Goal: Information Seeking & Learning: Learn about a topic

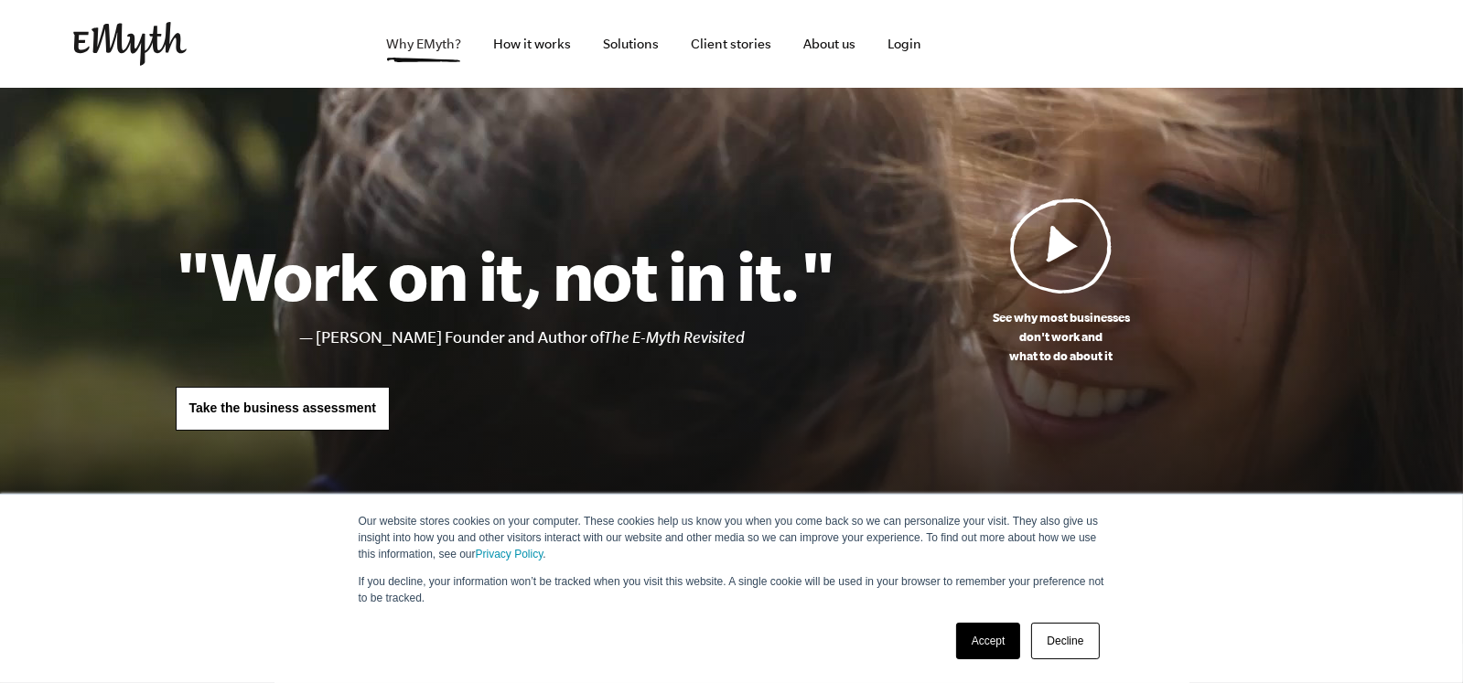
click at [394, 48] on link "Why EMyth?" at bounding box center [423, 44] width 104 height 88
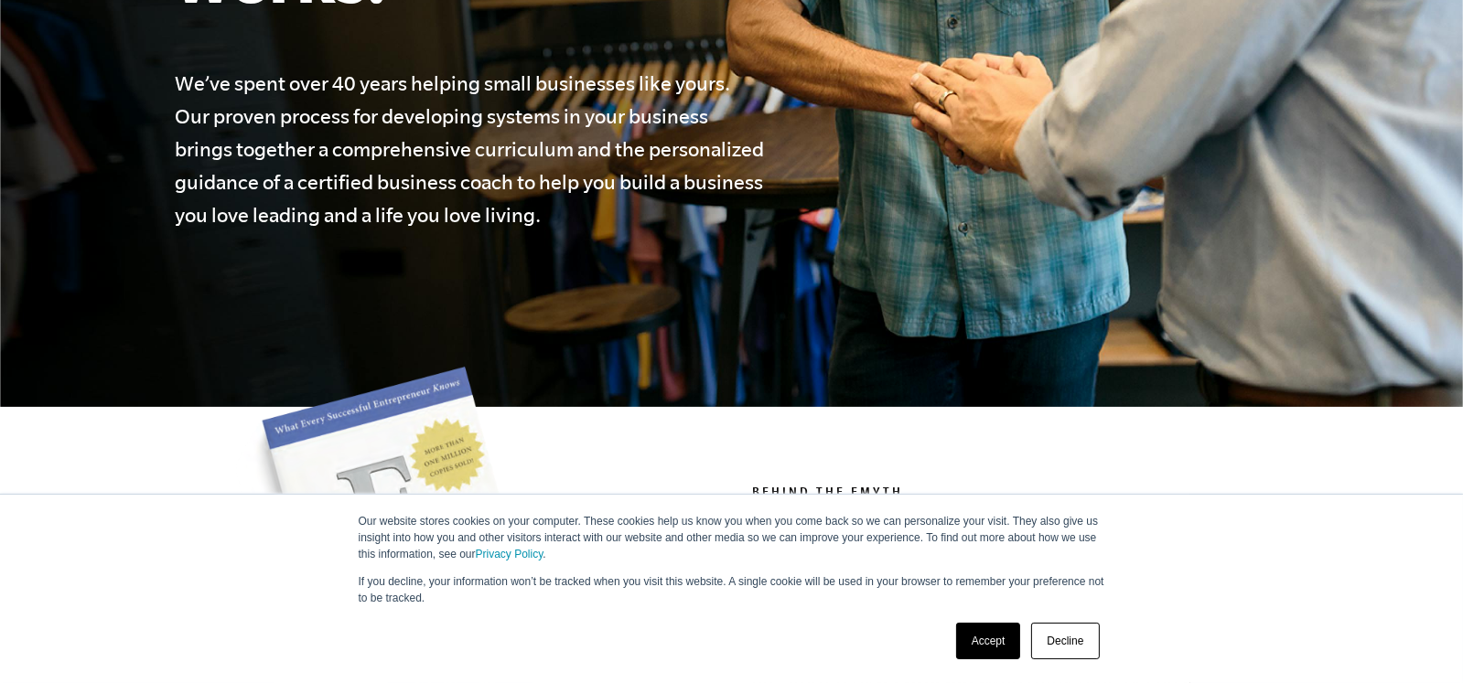
scroll to position [549, 0]
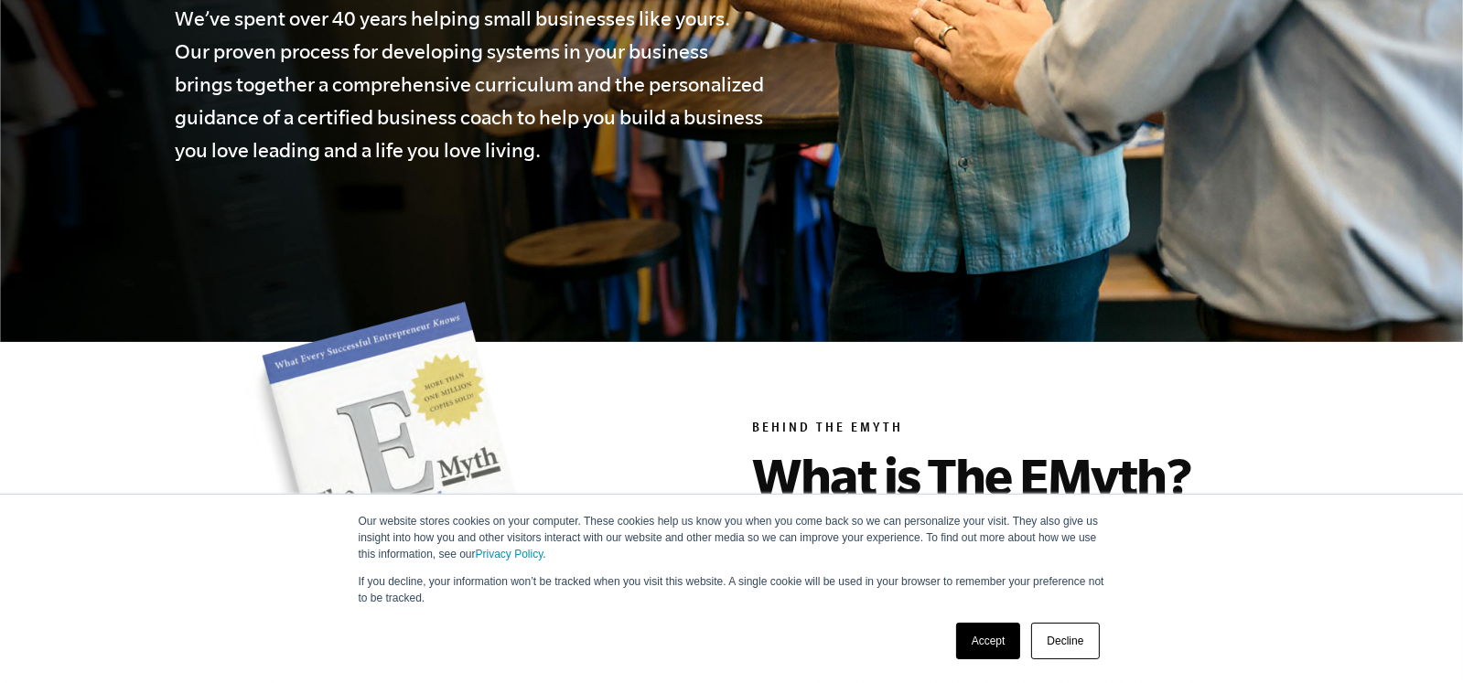
click at [1049, 653] on link "Decline" at bounding box center [1065, 641] width 68 height 37
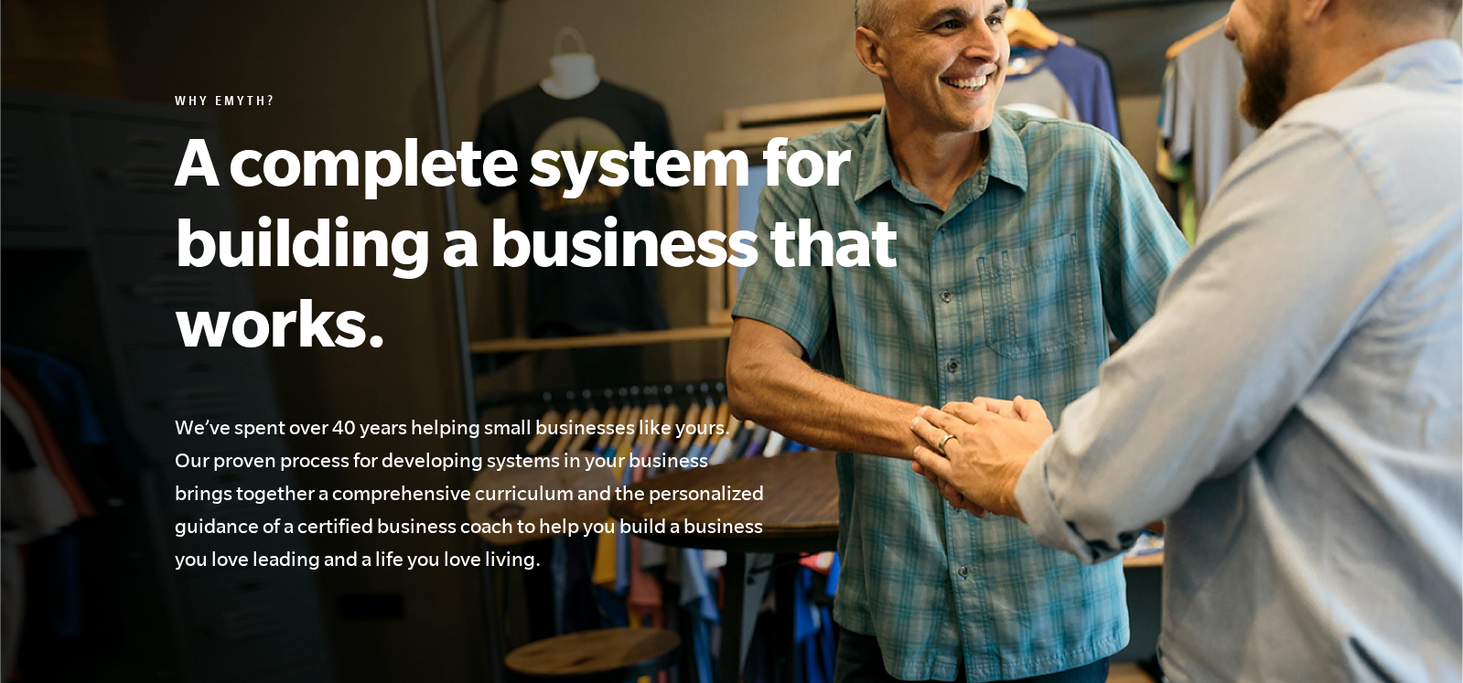
scroll to position [0, 0]
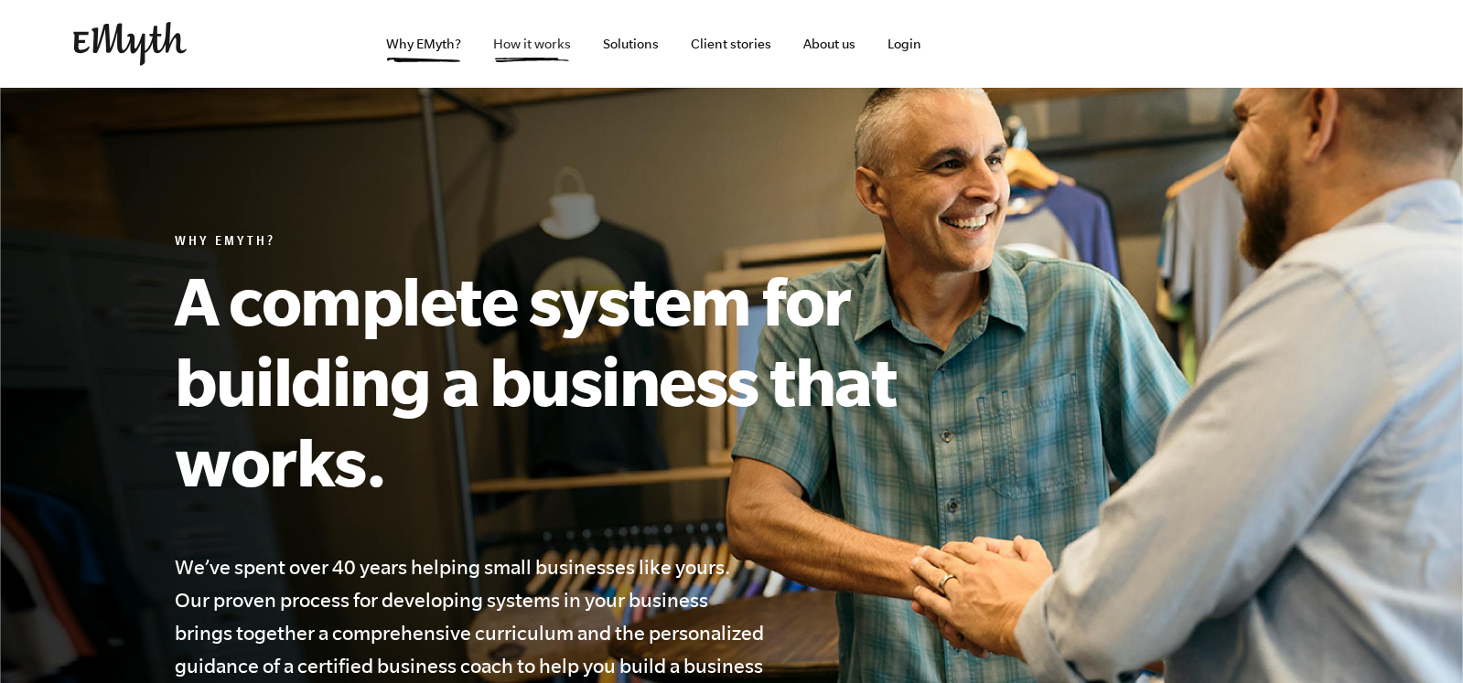
click at [535, 44] on link "How it works" at bounding box center [531, 44] width 107 height 88
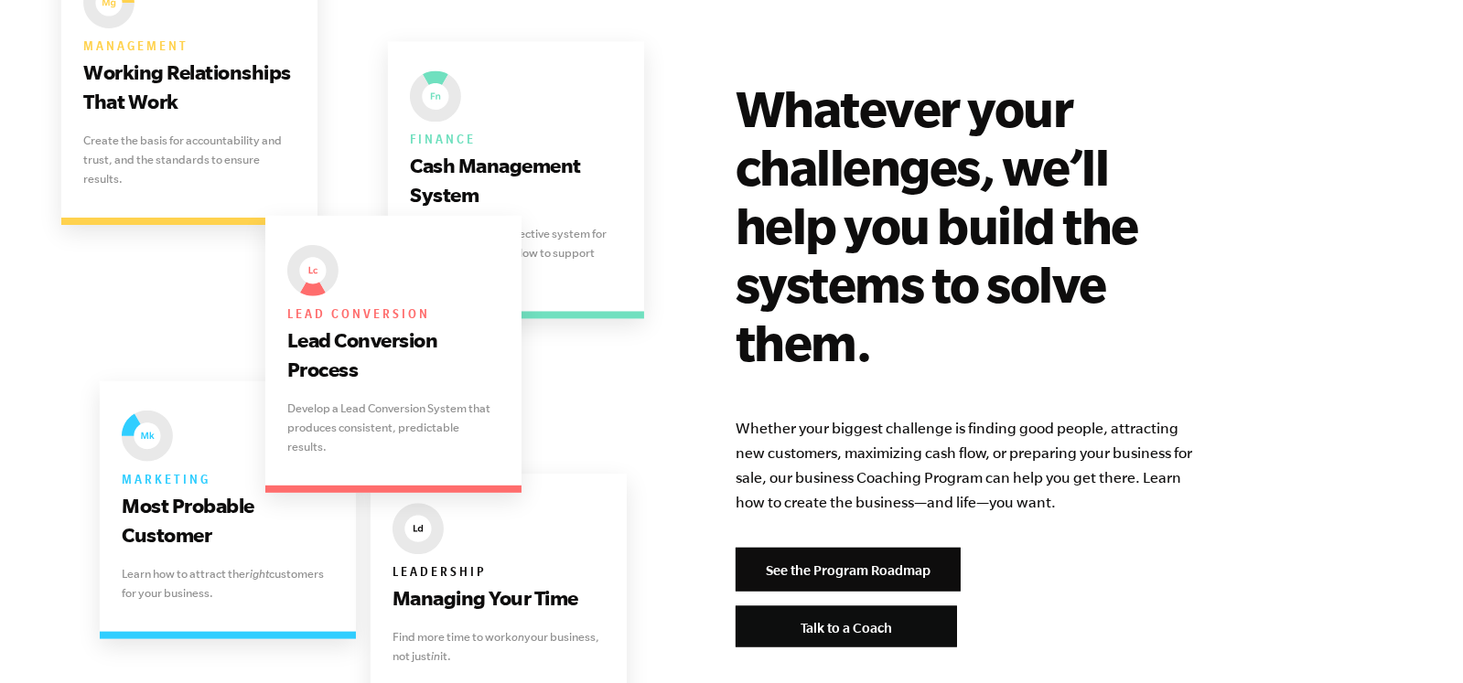
scroll to position [3658, 0]
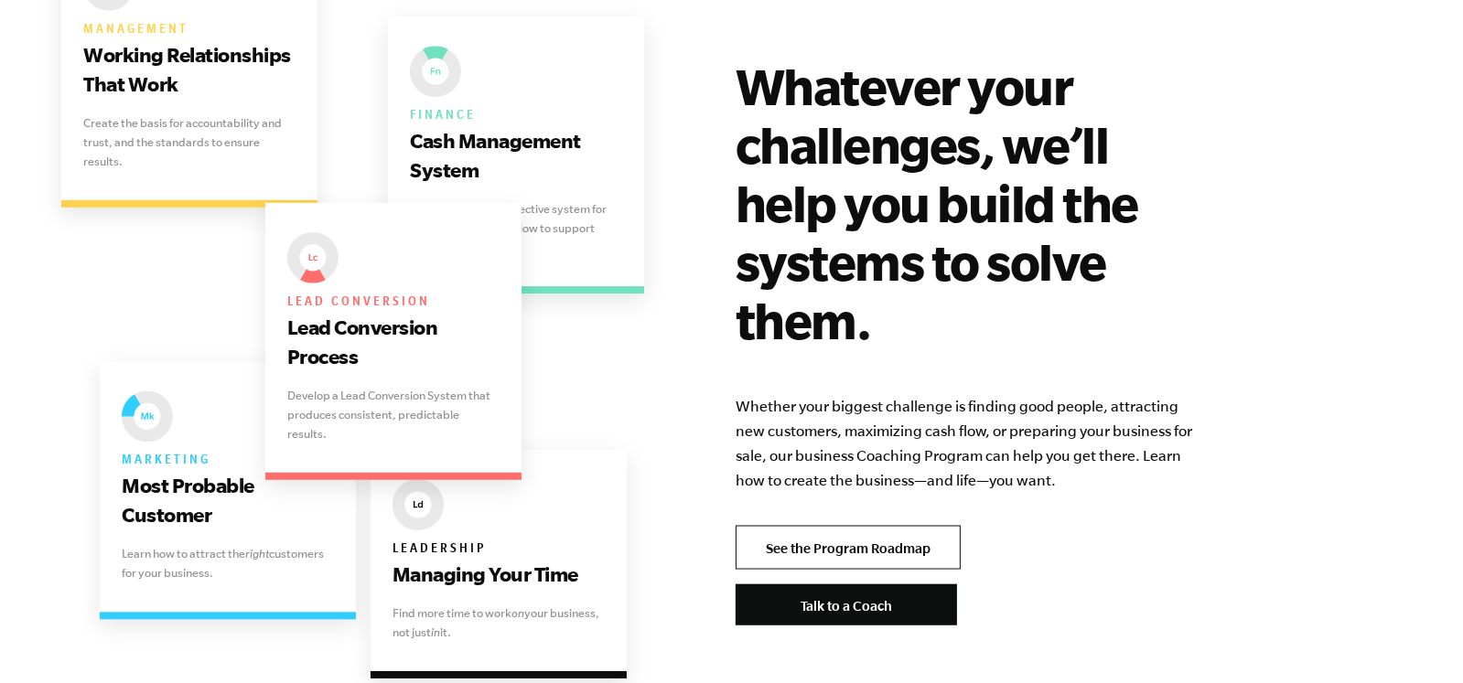
click at [845, 526] on link "See the Program Roadmap" at bounding box center [847, 548] width 225 height 44
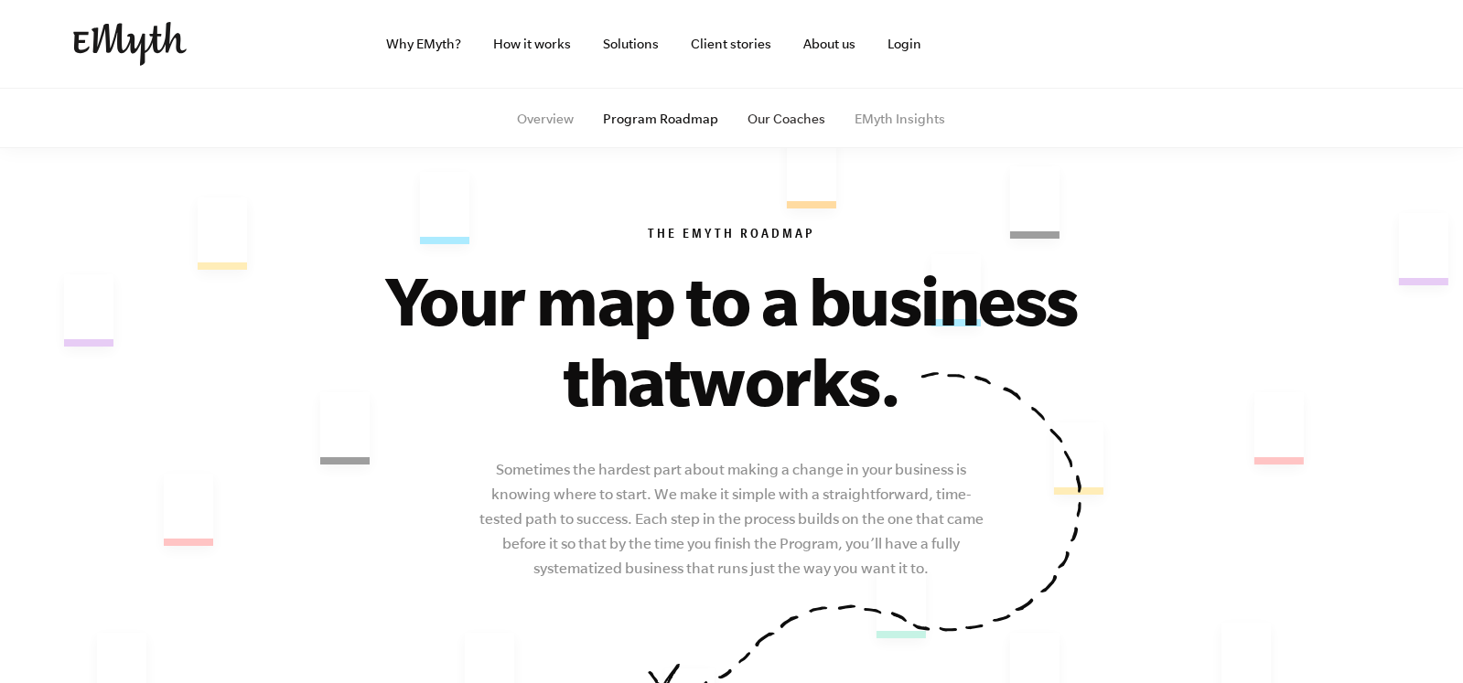
click at [791, 124] on link "Our Coaches" at bounding box center [787, 119] width 78 height 15
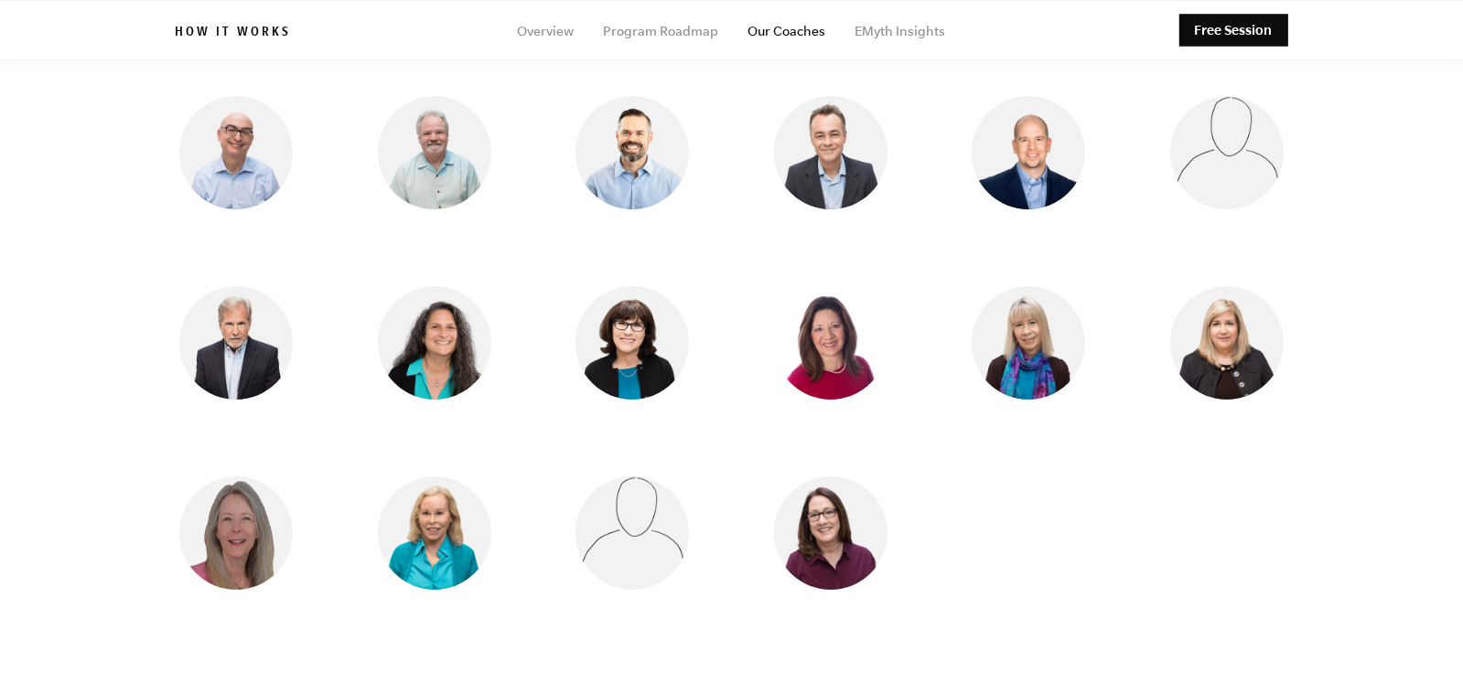
scroll to position [1554, 0]
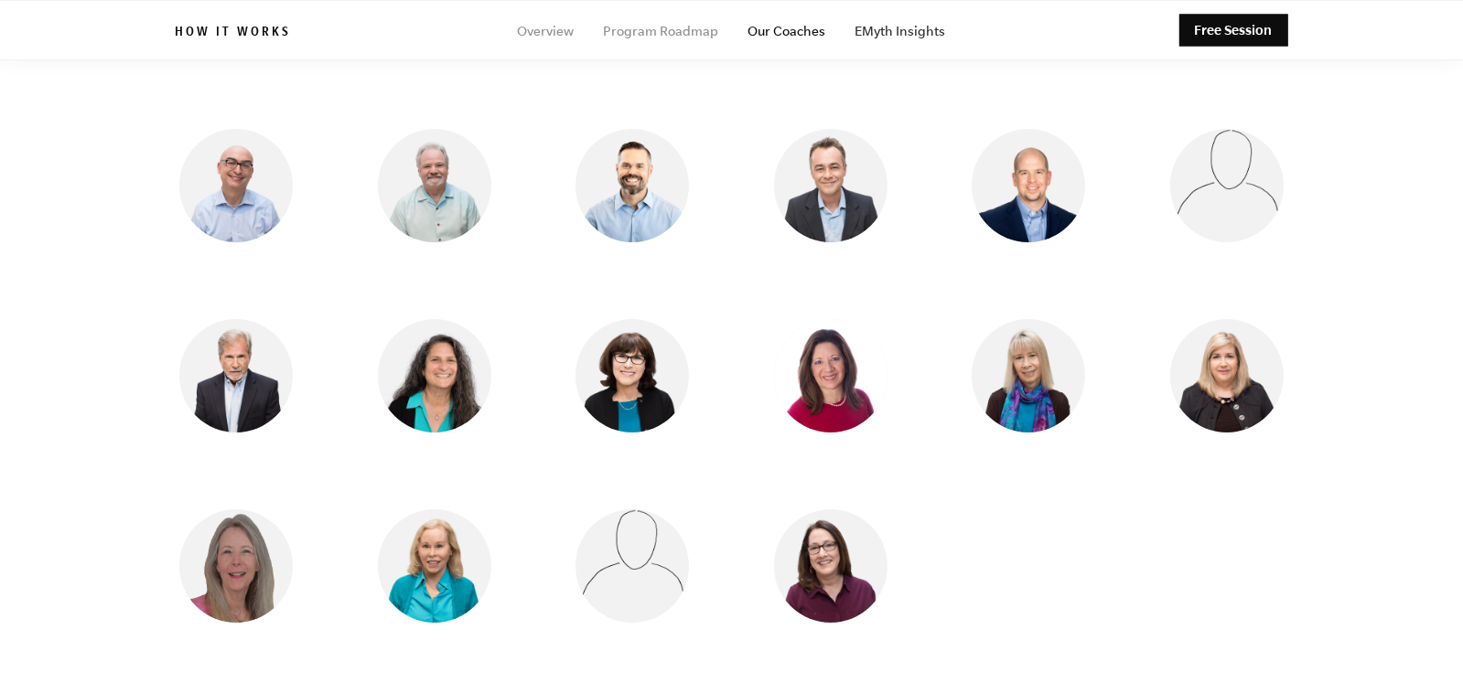
click at [890, 33] on link "EMyth Insights" at bounding box center [900, 31] width 91 height 15
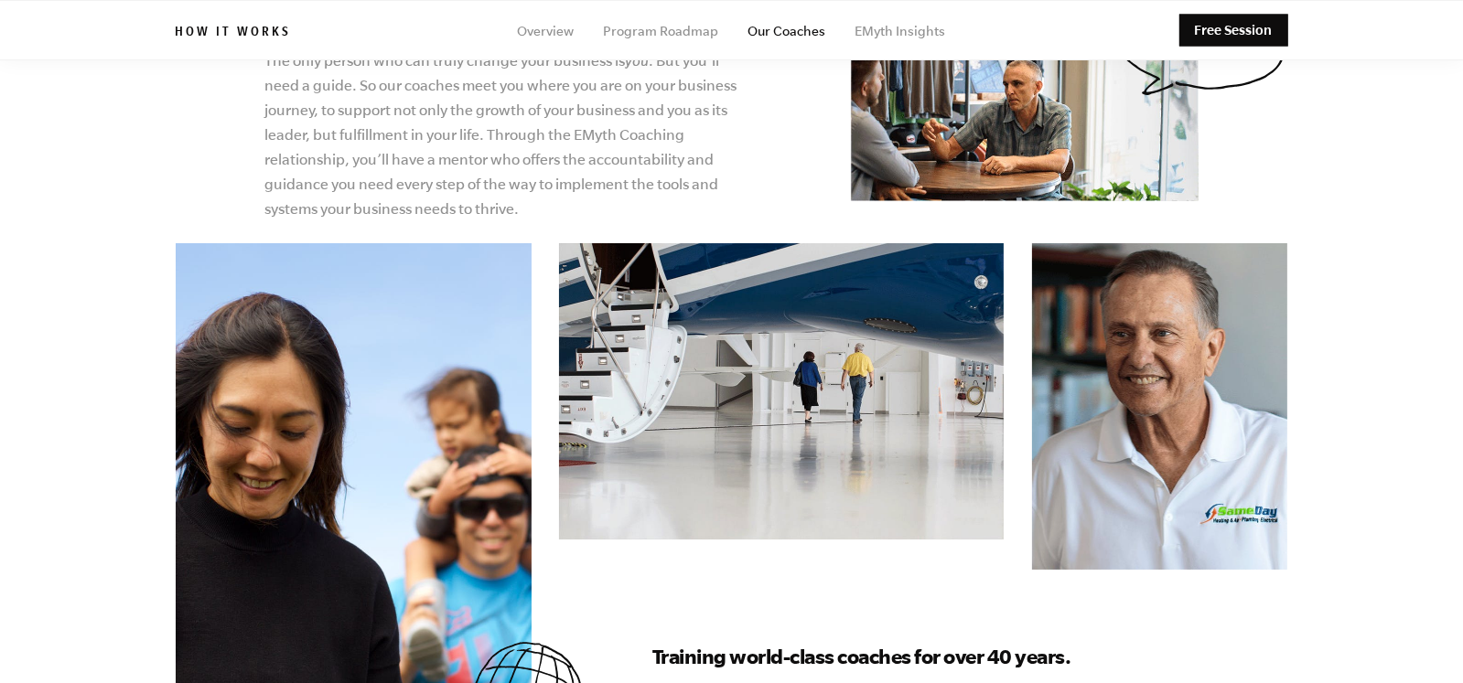
scroll to position [0, 0]
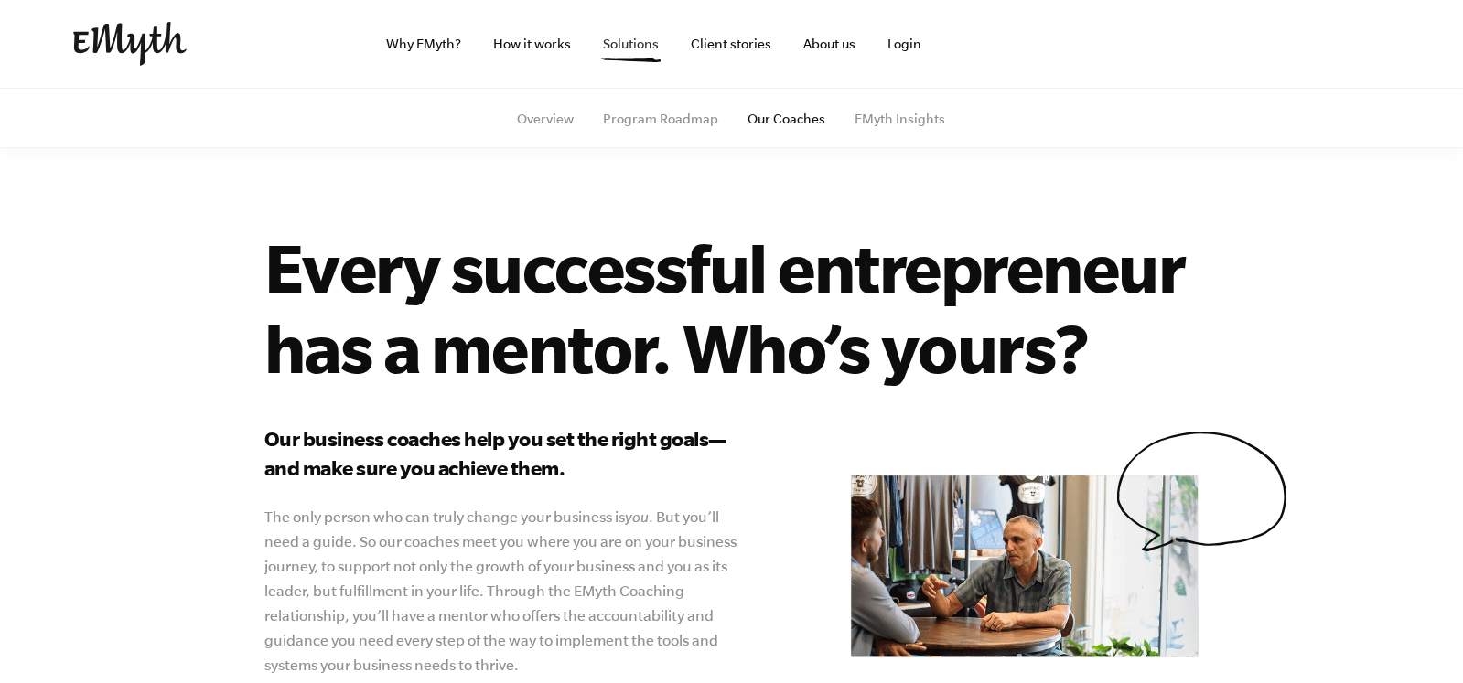
click at [625, 47] on link "Solutions" at bounding box center [630, 44] width 85 height 88
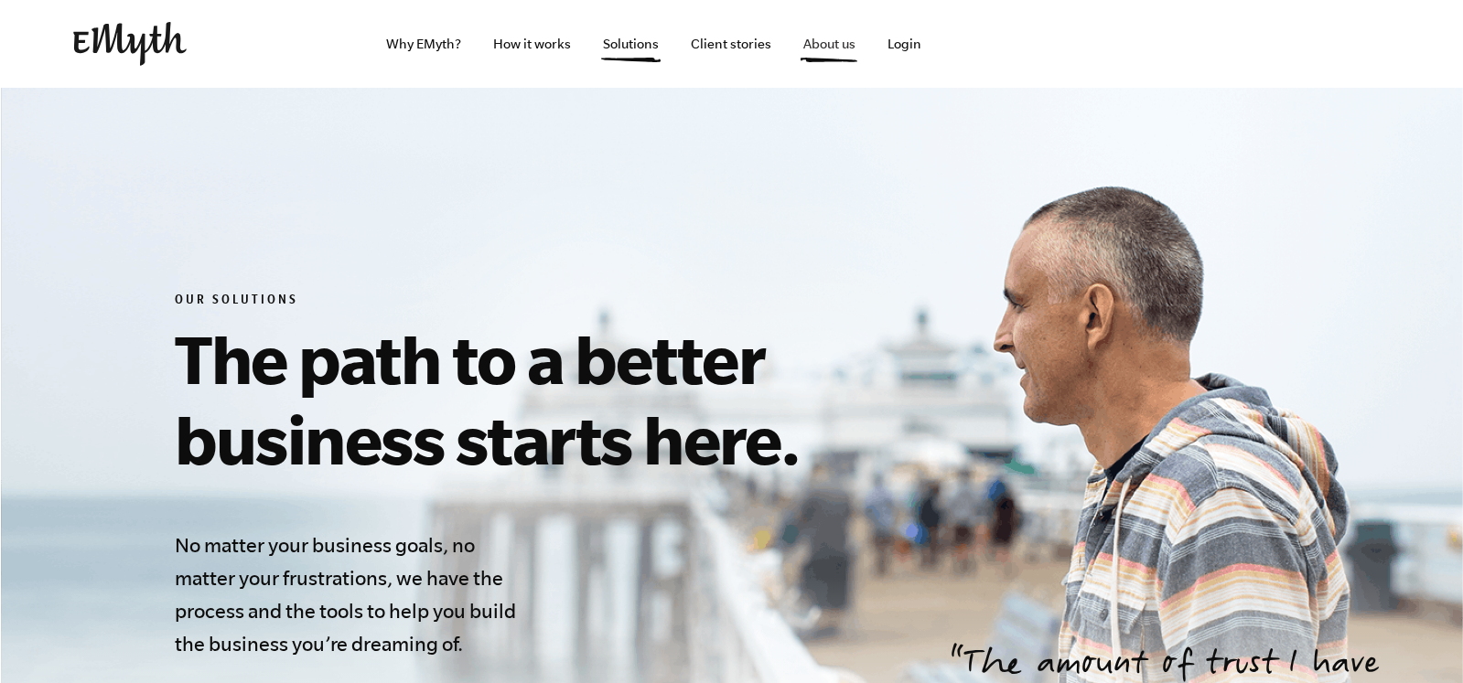
click at [840, 43] on link "About us" at bounding box center [828, 44] width 81 height 88
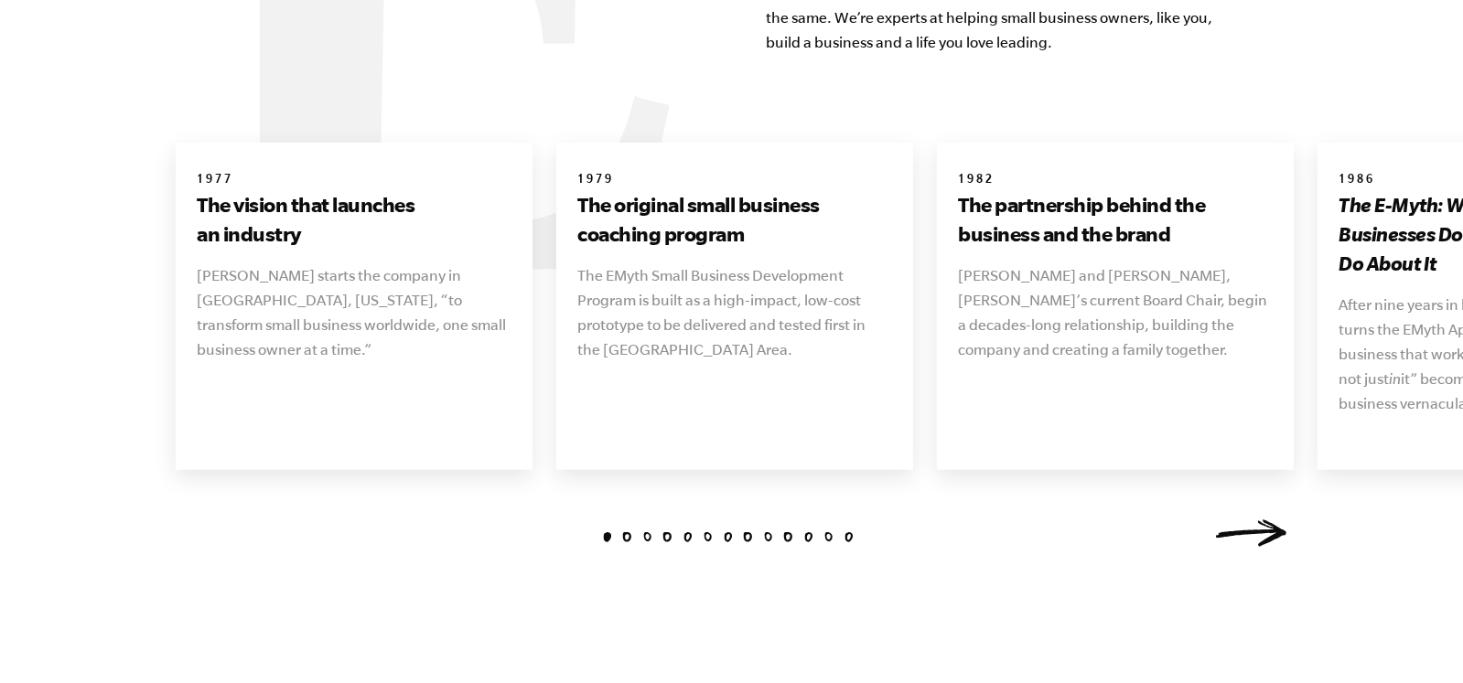
scroll to position [2191, 0]
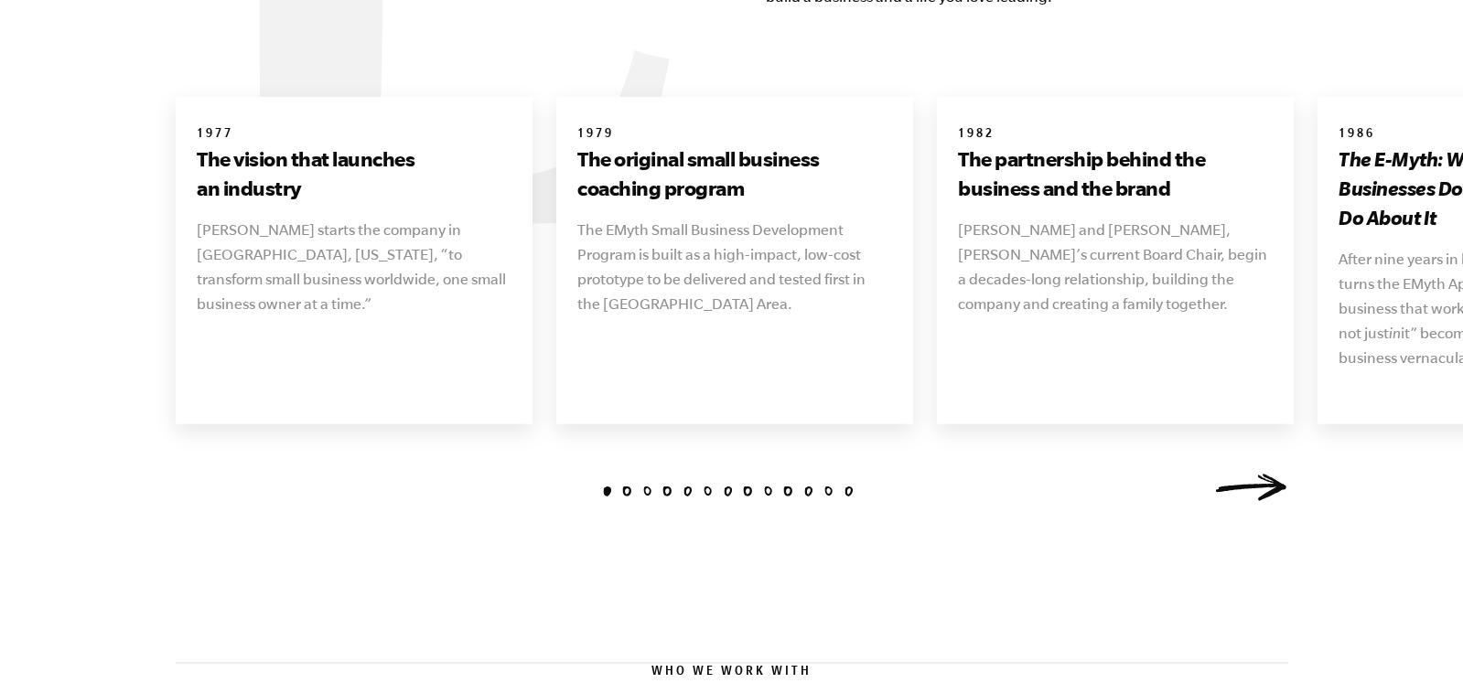
click at [1264, 474] on link "Next" at bounding box center [1251, 487] width 73 height 27
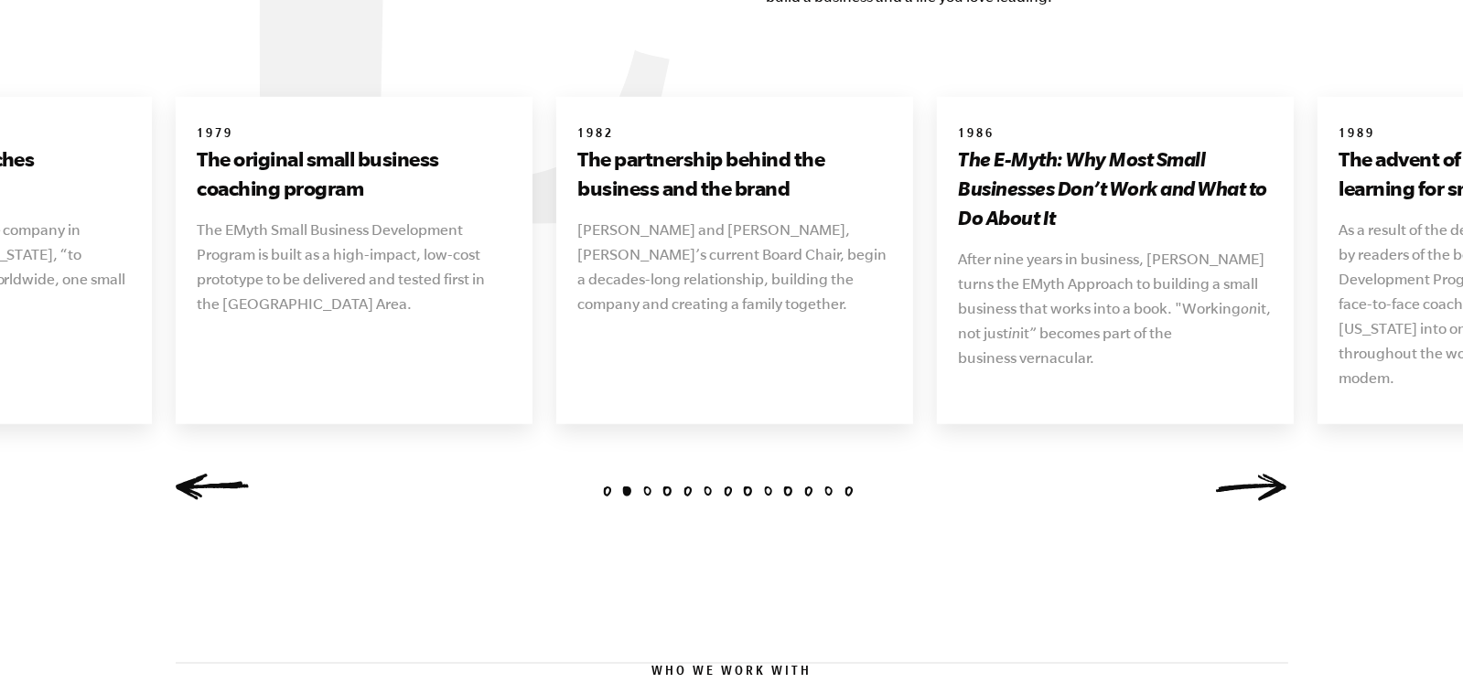
click at [1264, 474] on link "Next" at bounding box center [1251, 487] width 73 height 27
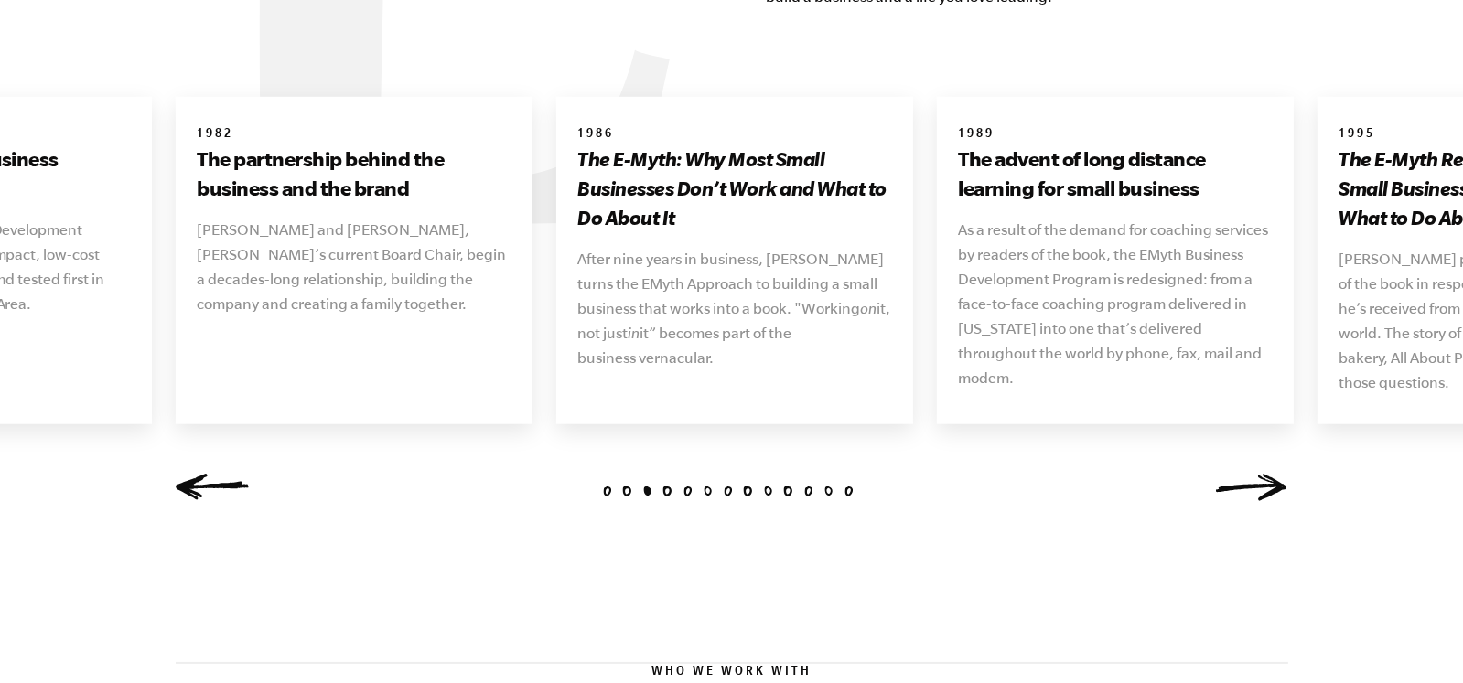
click at [1264, 474] on link "Next" at bounding box center [1251, 487] width 73 height 27
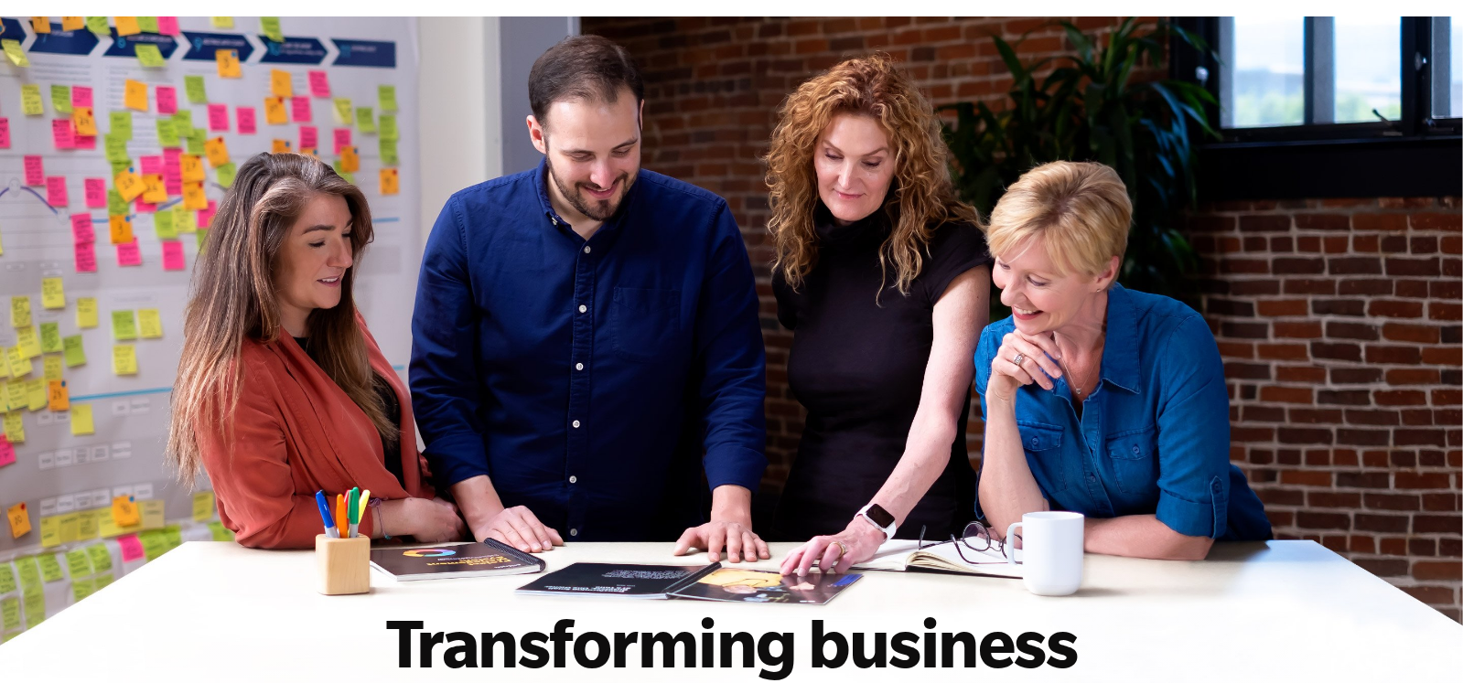
scroll to position [0, 0]
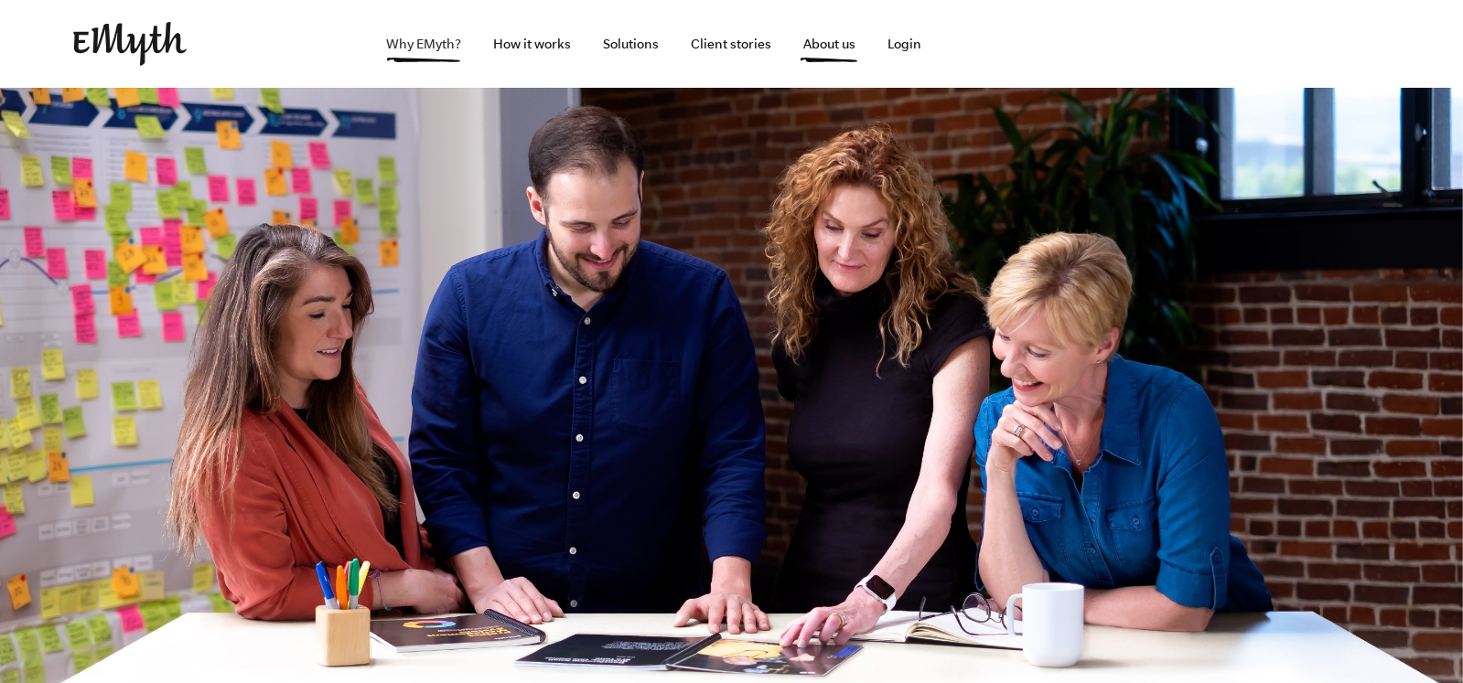
click at [394, 41] on link "Why EMyth?" at bounding box center [423, 44] width 104 height 88
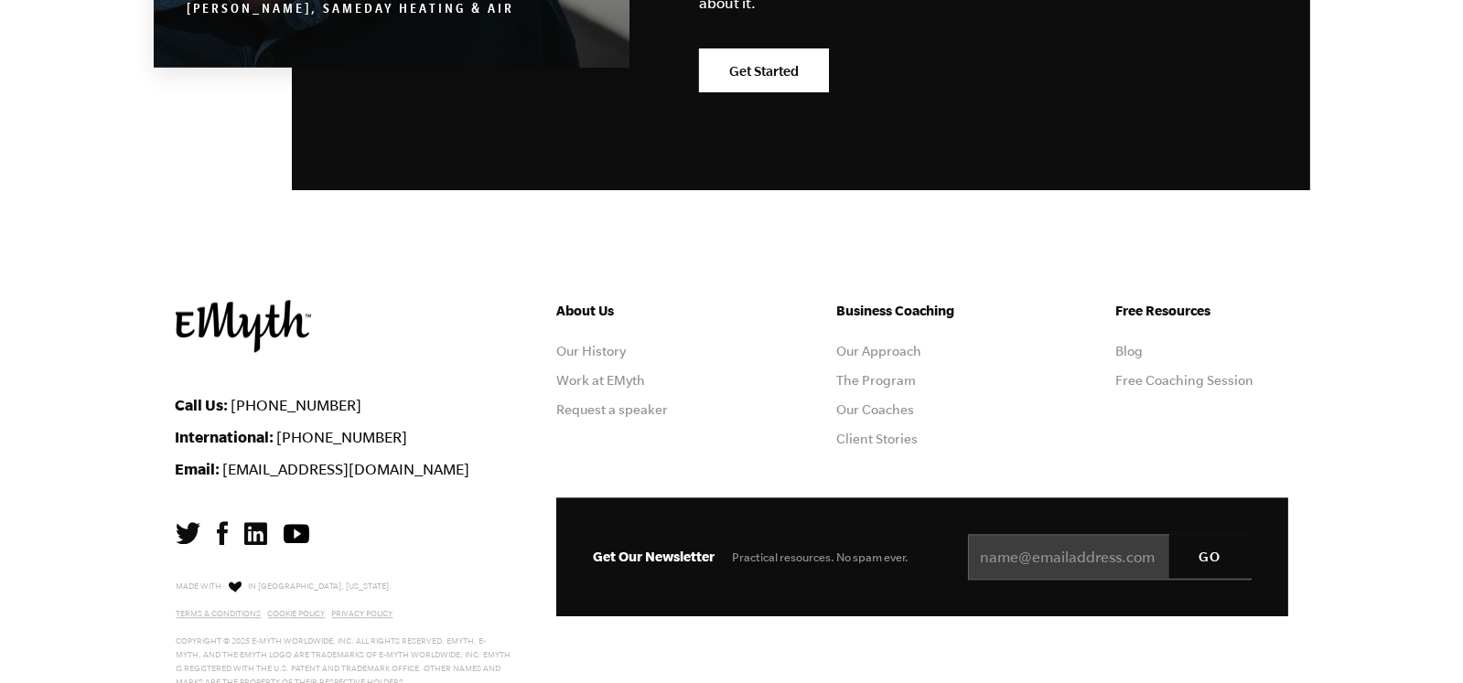
scroll to position [5853, 0]
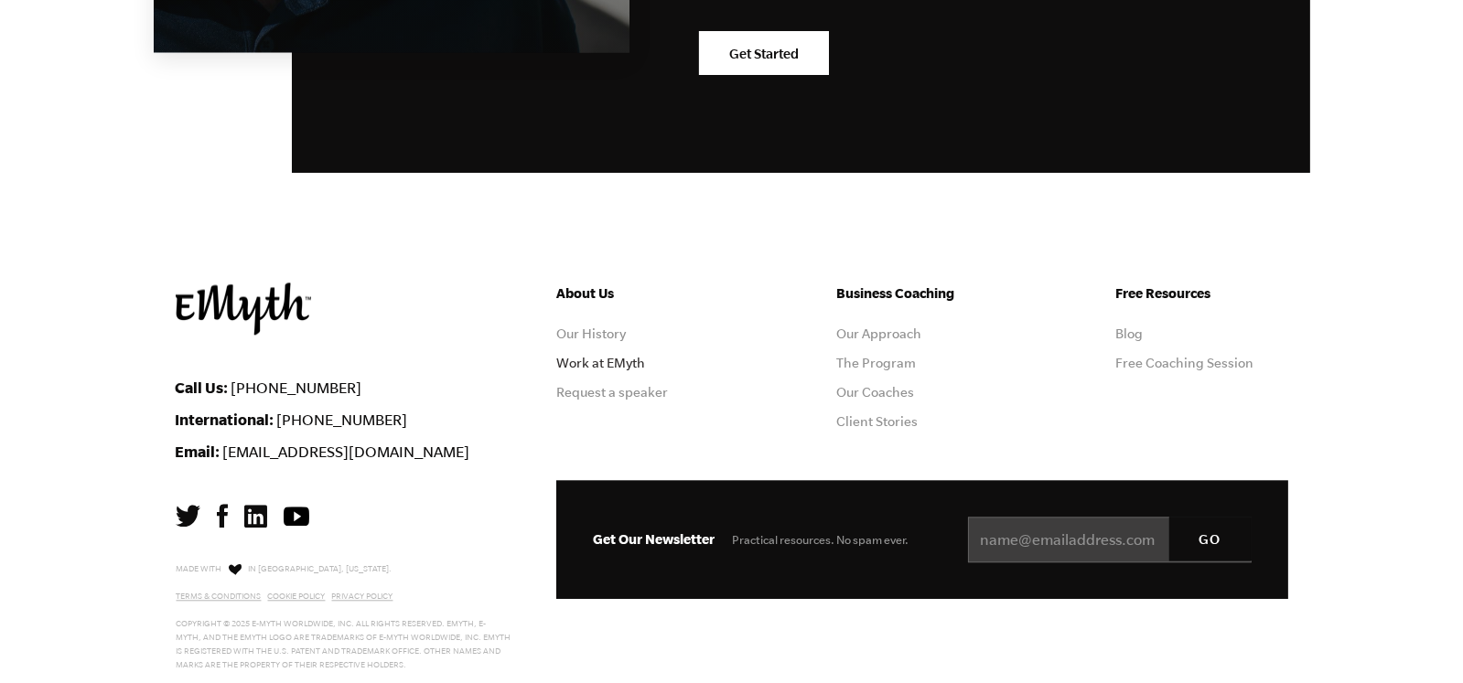
click at [575, 364] on link "Work at EMyth" at bounding box center [600, 363] width 89 height 15
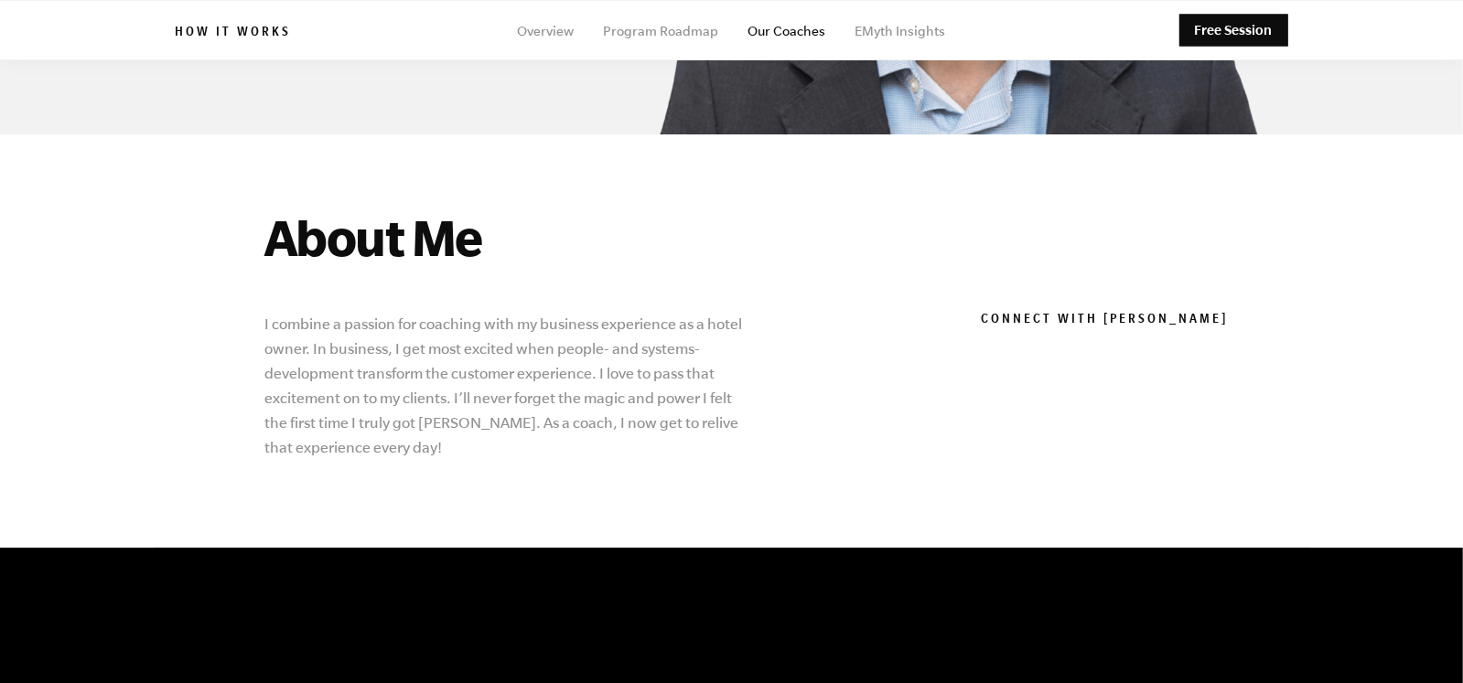
scroll to position [411, 0]
